Goal: Task Accomplishment & Management: Use online tool/utility

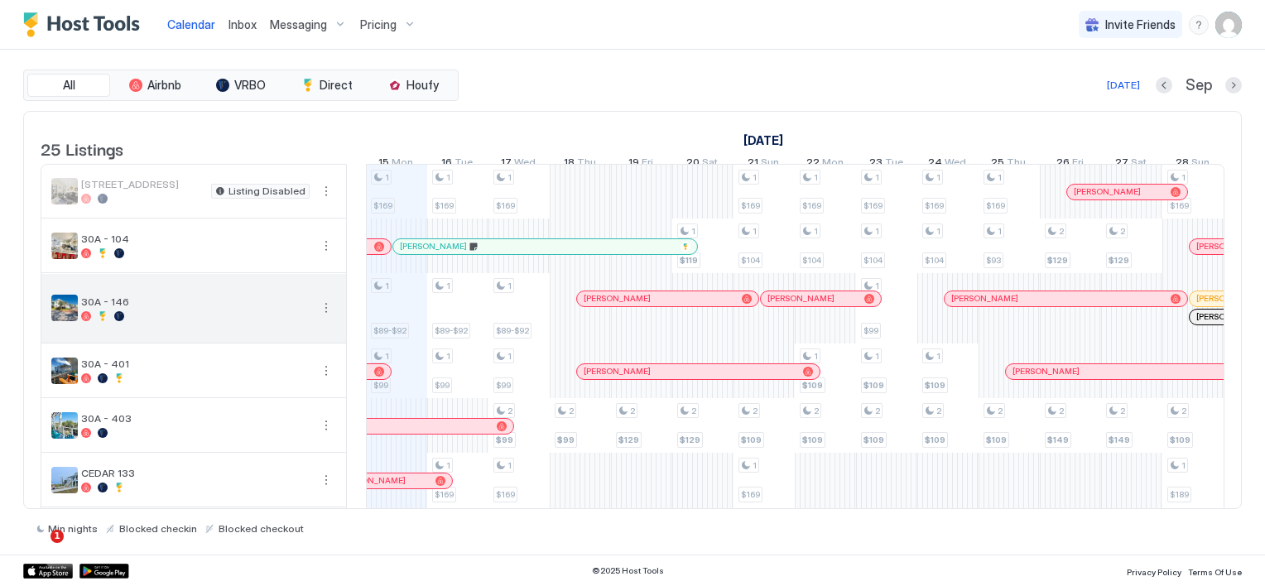
click at [321, 318] on button "More options" at bounding box center [326, 308] width 20 height 20
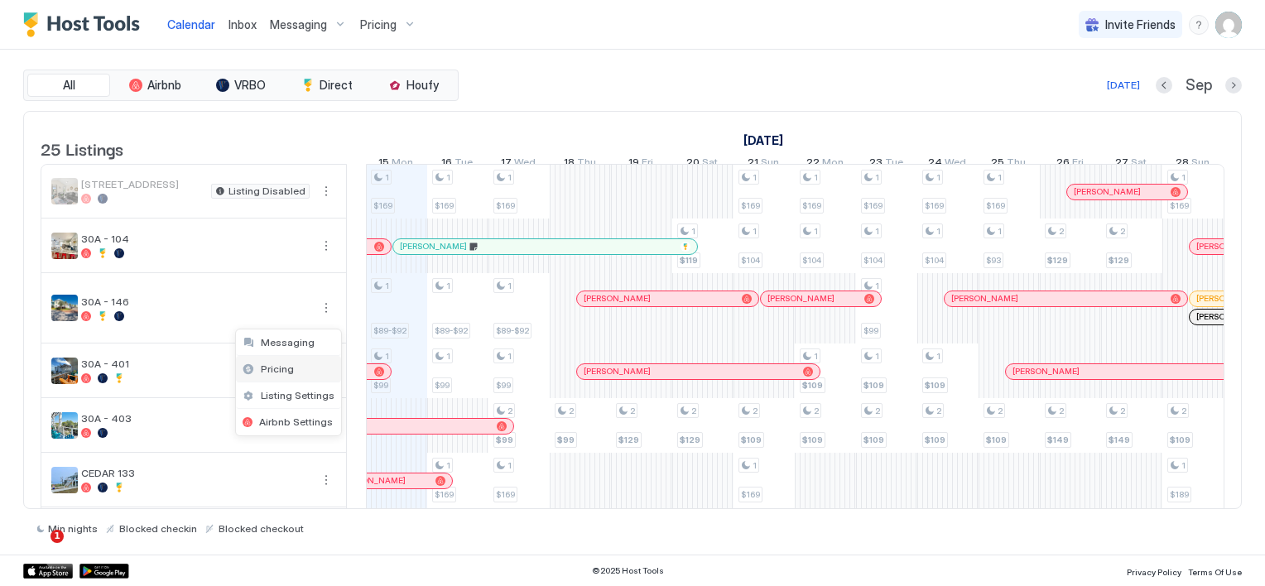
click at [291, 367] on div "Pricing" at bounding box center [288, 369] width 105 height 26
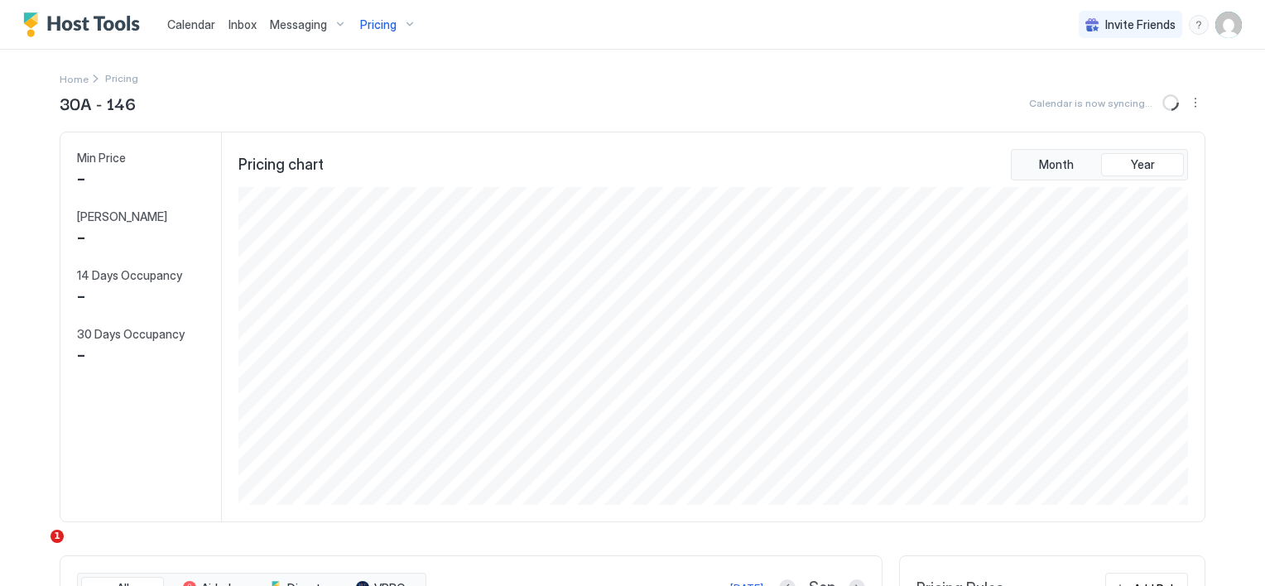
scroll to position [318, 953]
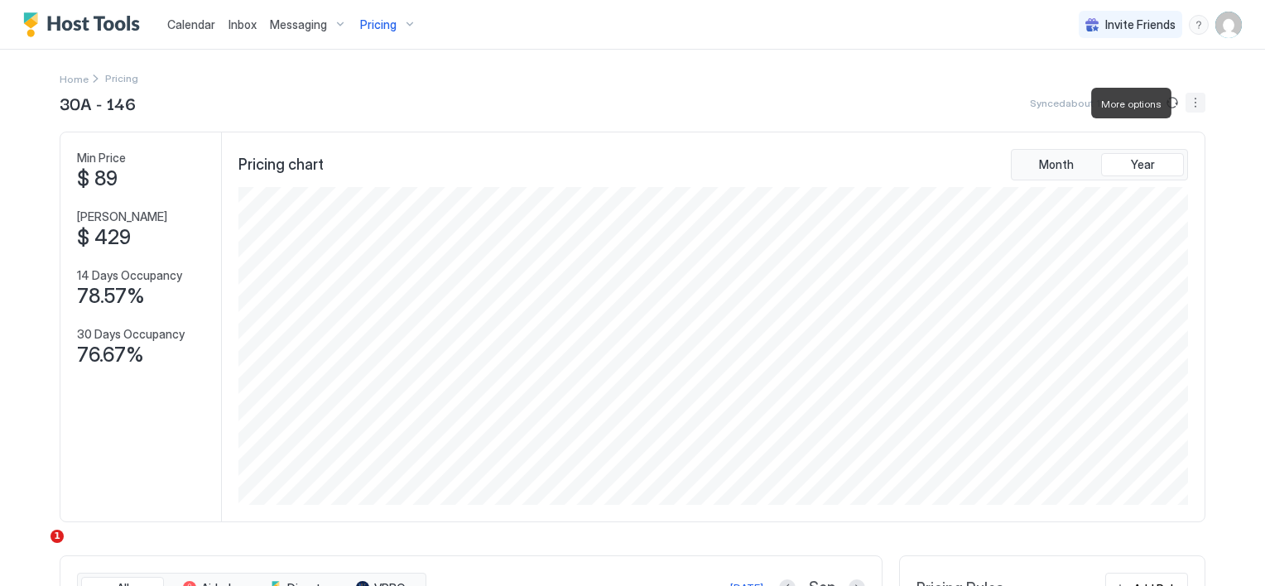
click at [1052, 103] on button "More options" at bounding box center [1195, 103] width 20 height 20
click at [991, 130] on div at bounding box center [632, 293] width 1265 height 586
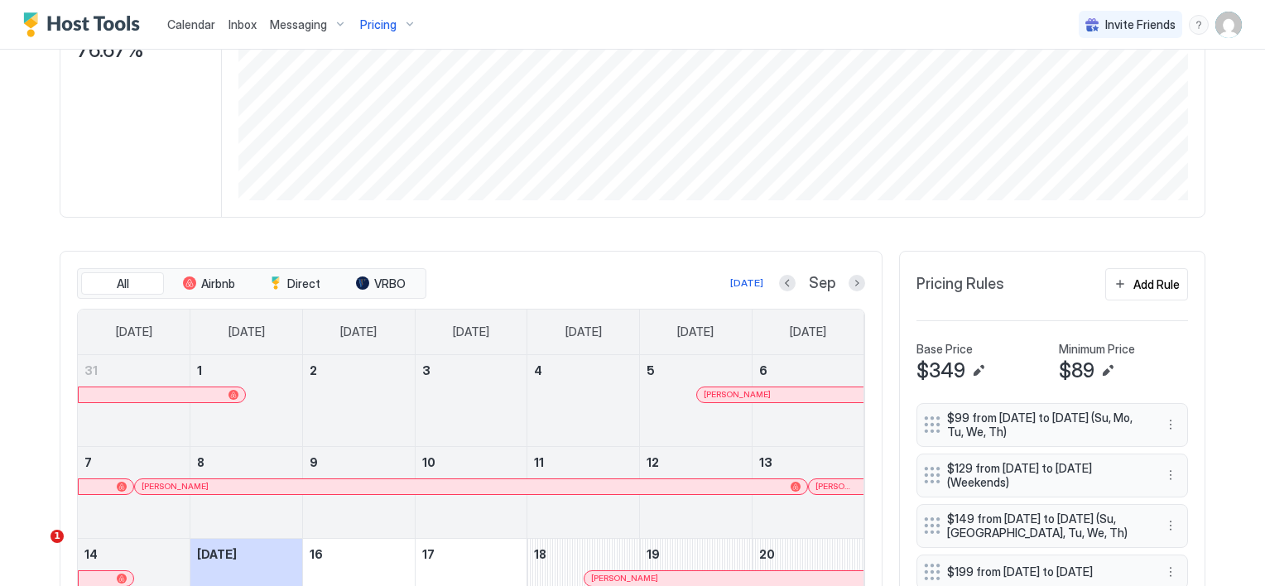
scroll to position [331, 0]
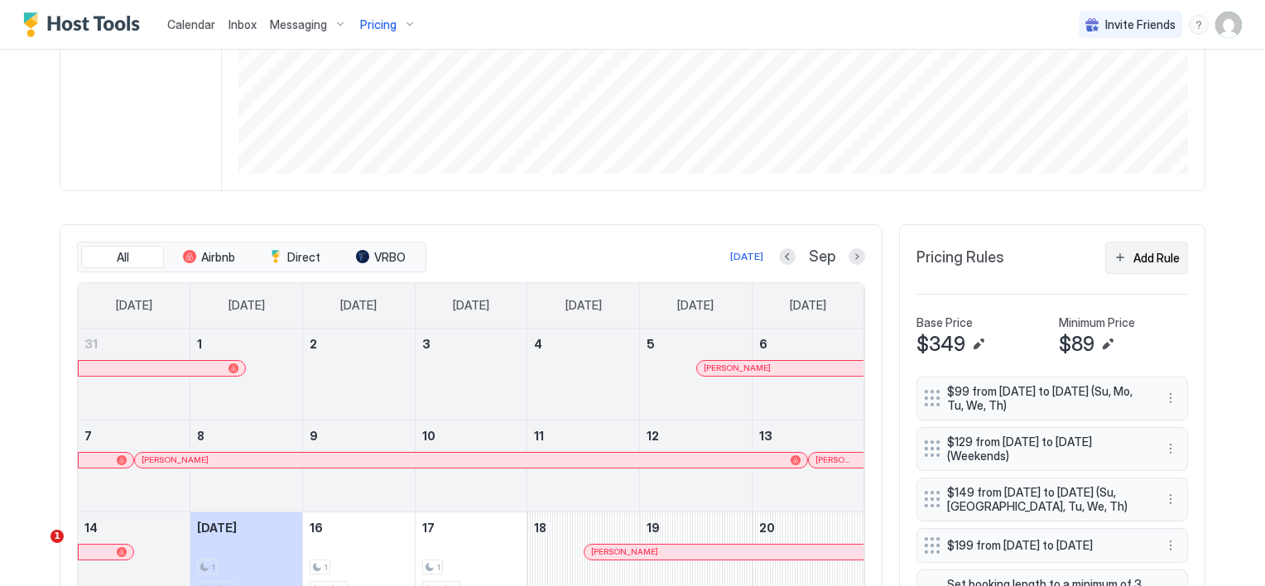
click at [1052, 262] on button "Add Rule" at bounding box center [1146, 258] width 83 height 32
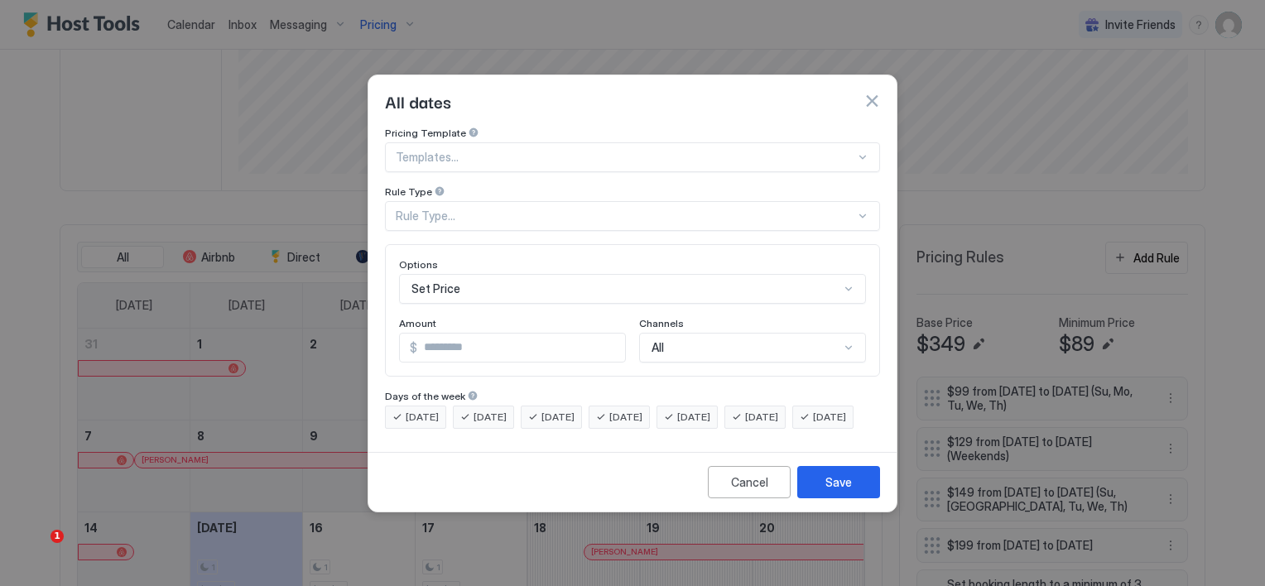
click at [440, 209] on div "Rule Type..." at bounding box center [625, 216] width 459 height 15
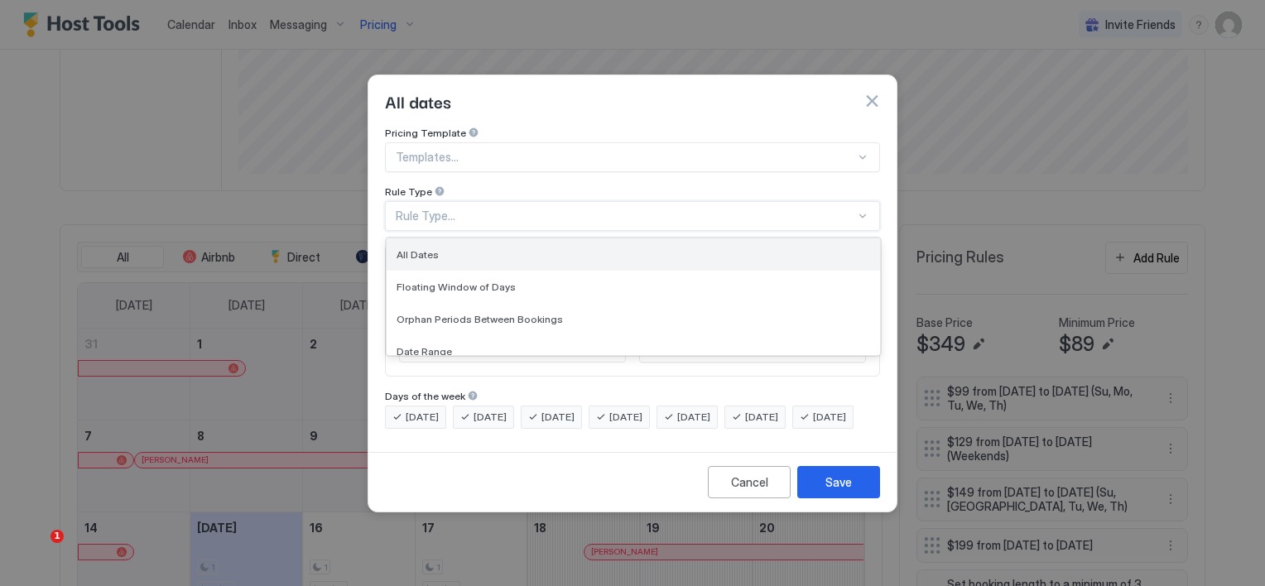
click at [453, 246] on div "All Dates" at bounding box center [632, 254] width 493 height 32
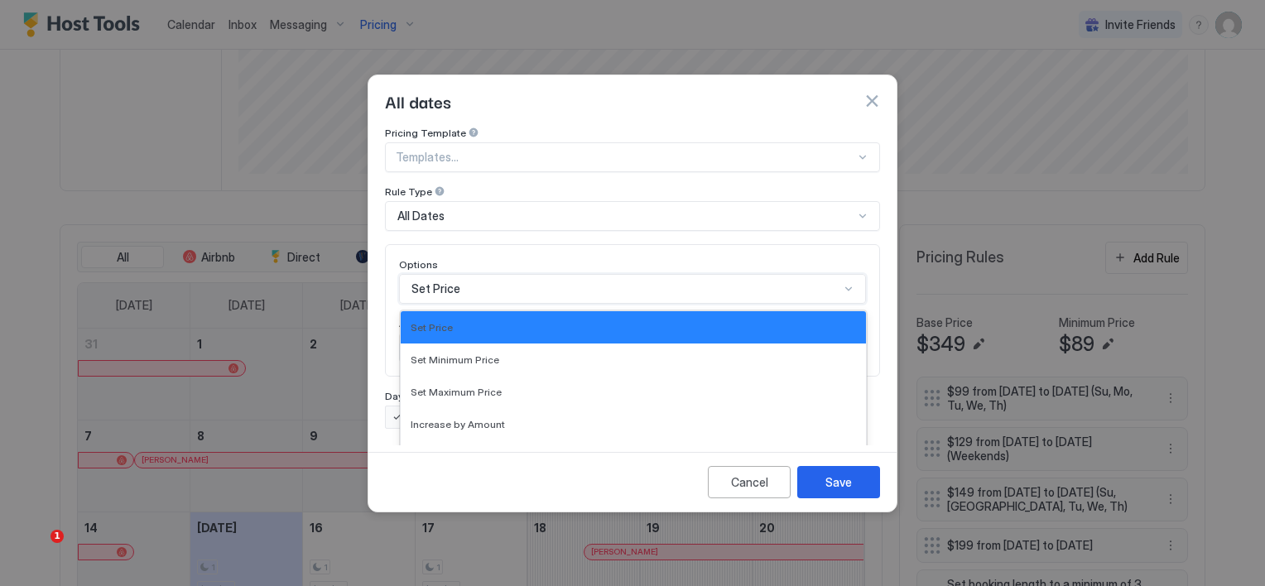
scroll to position [86, 0]
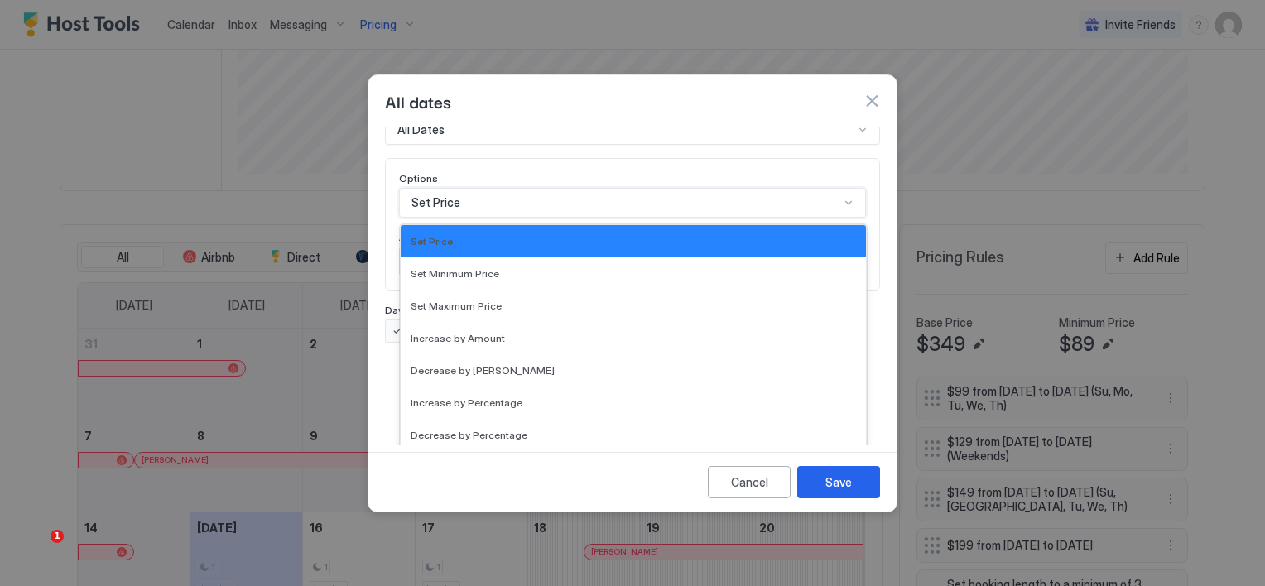
click at [513, 218] on div "17 results available. Use Up and Down to choose options, press Enter to select …" at bounding box center [632, 203] width 467 height 30
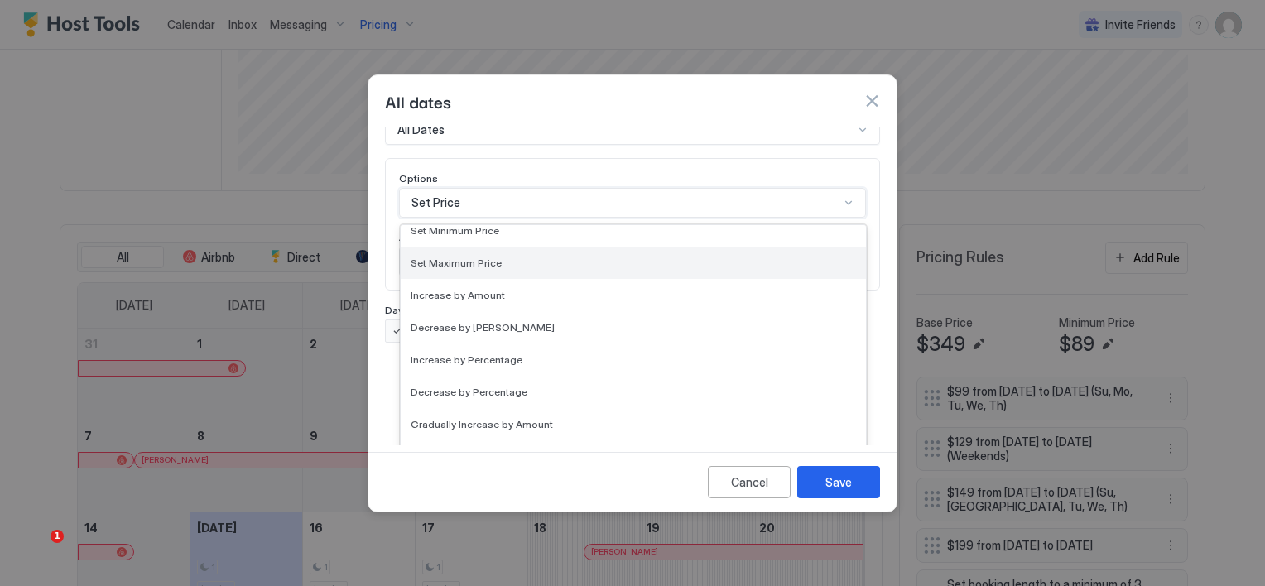
scroll to position [83, 0]
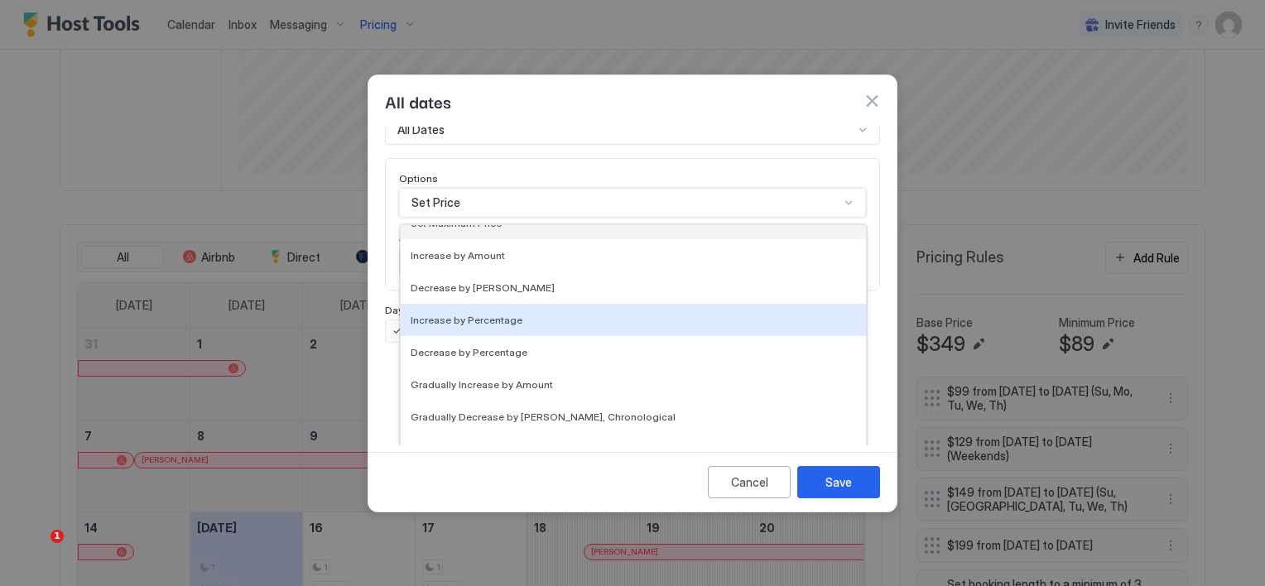
click at [510, 314] on span "Increase by Percentage" at bounding box center [466, 320] width 112 height 12
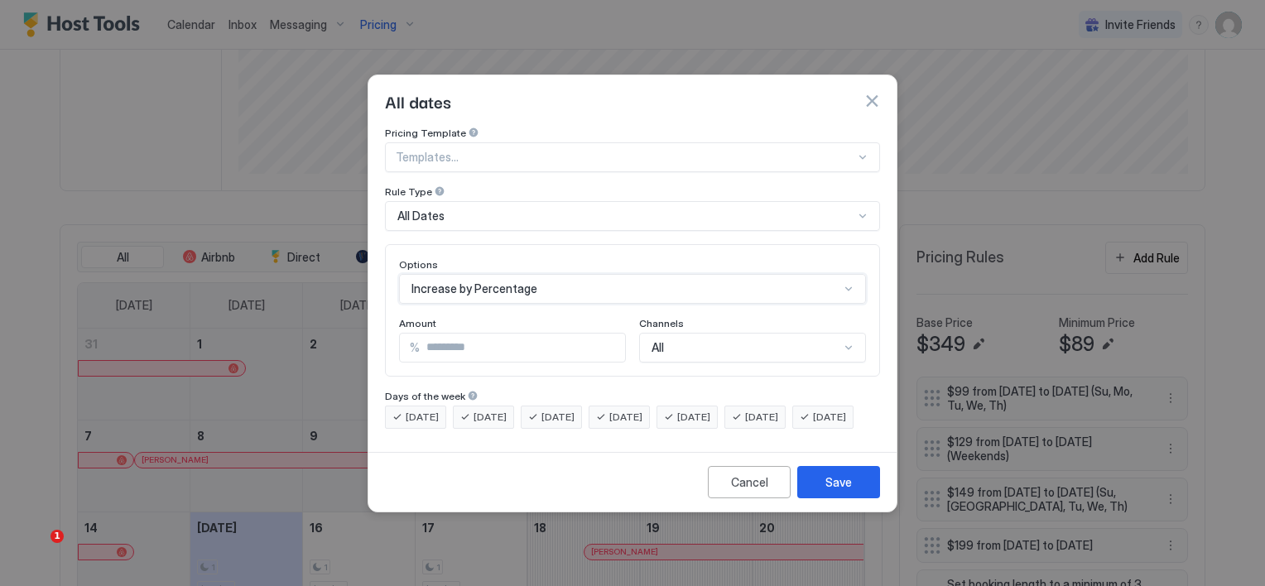
scroll to position [0, 0]
click at [457, 334] on input "*" at bounding box center [522, 348] width 205 height 28
type input "*"
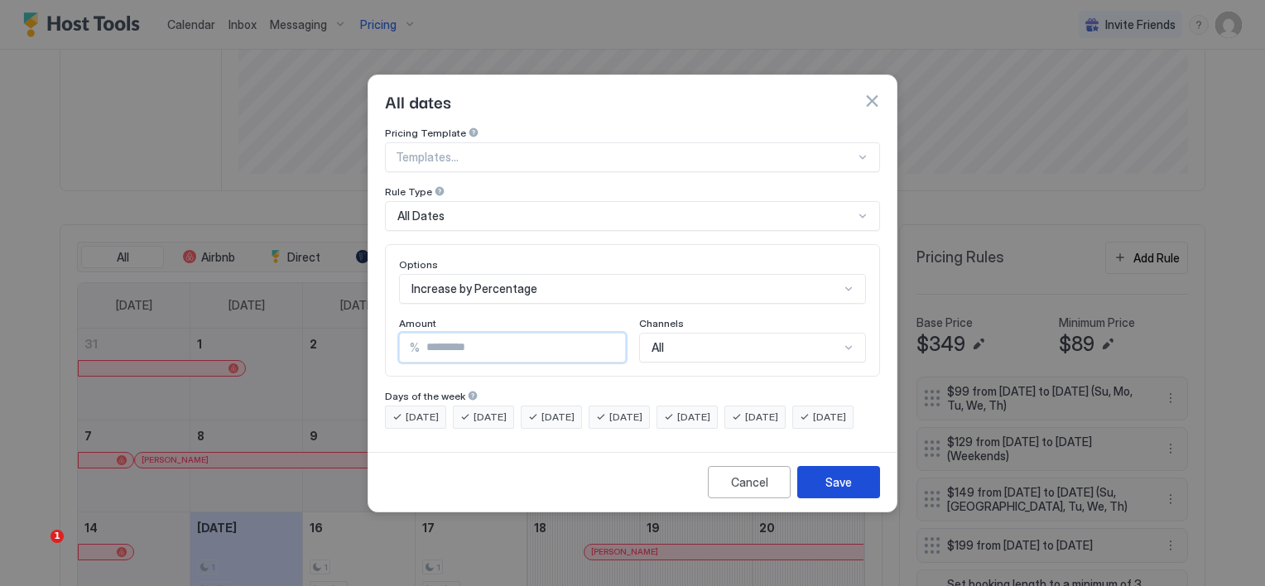
click at [838, 484] on button "Save" at bounding box center [838, 482] width 83 height 32
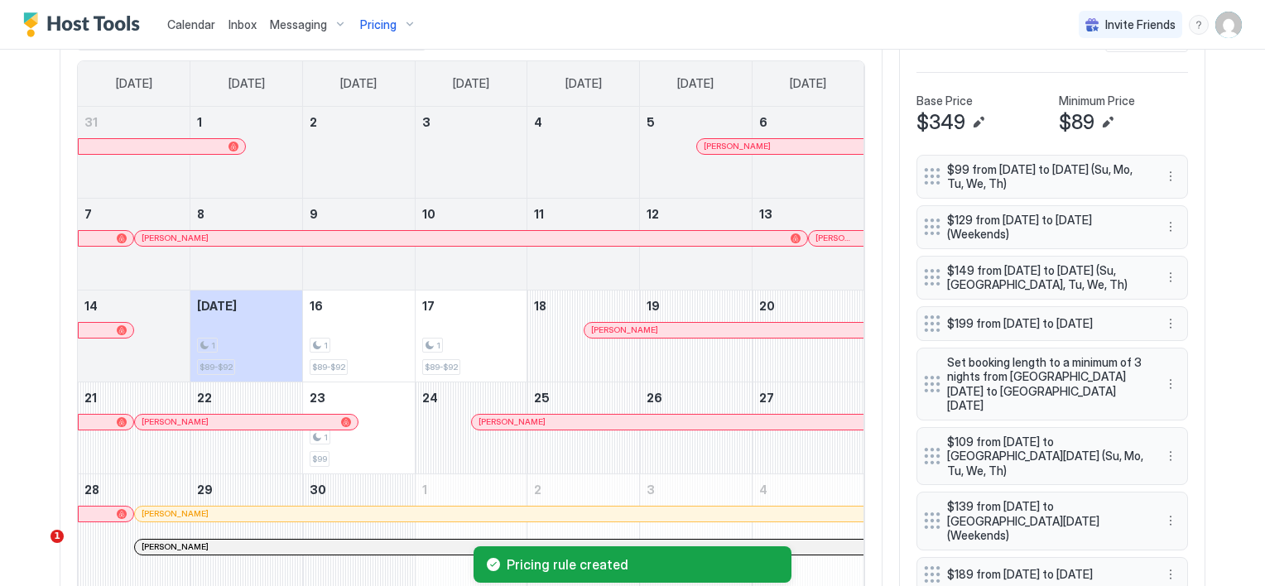
scroll to position [579, 0]
